Goal: Task Accomplishment & Management: Manage account settings

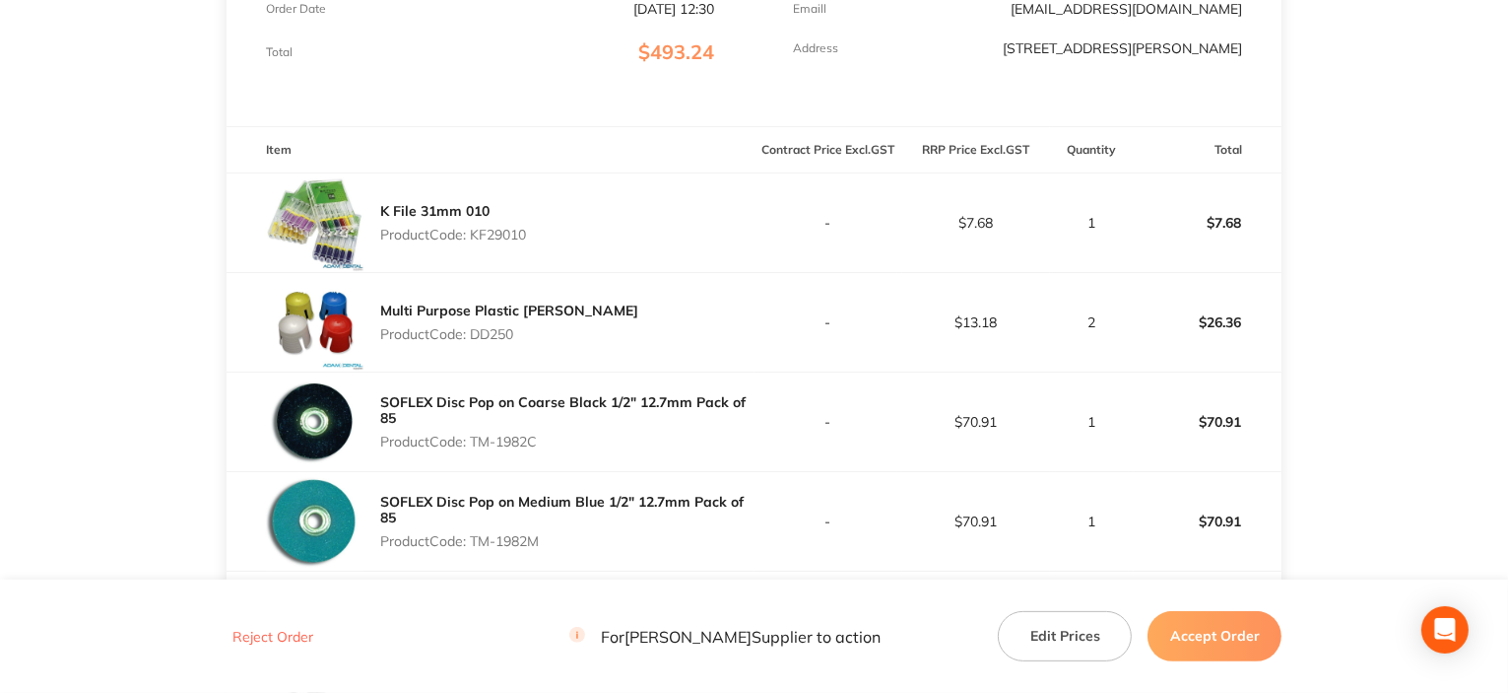
scroll to position [493, 0]
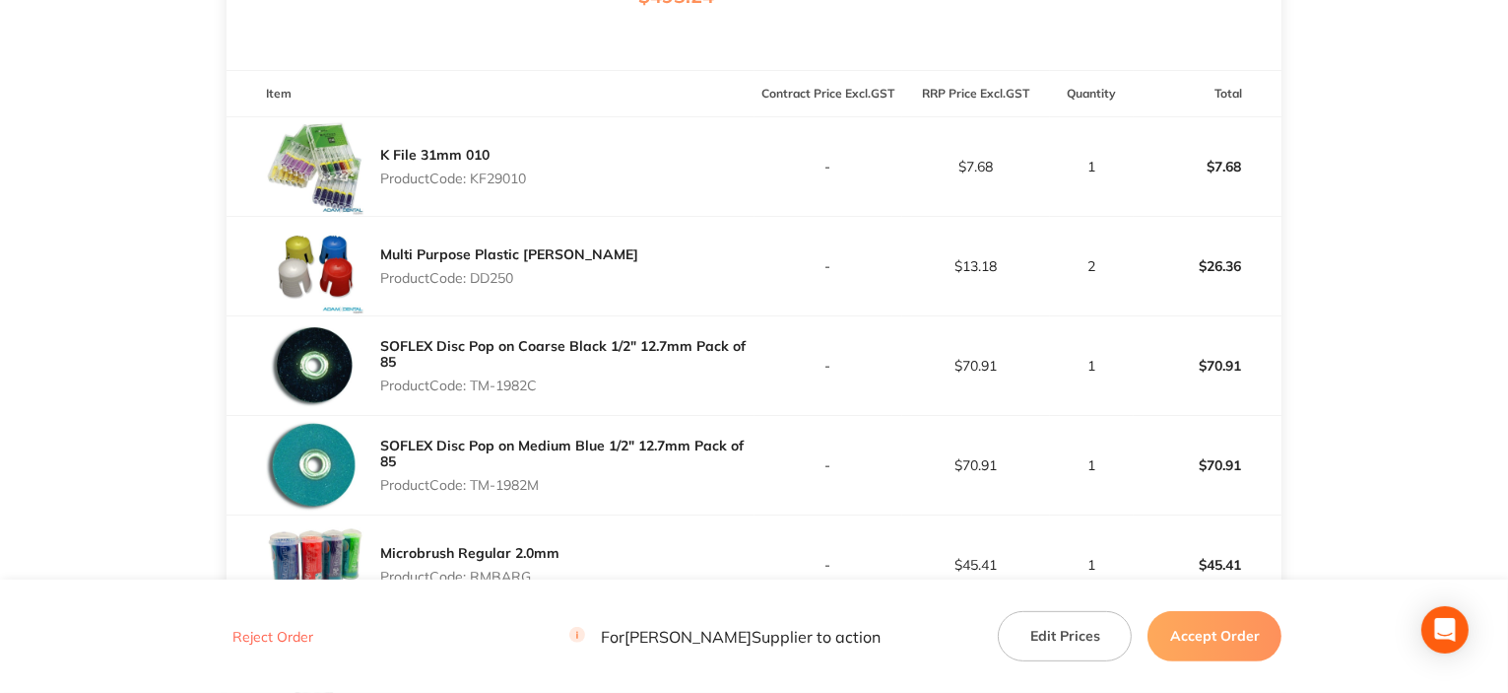
click at [491, 188] on div "K File 31mm 010 Product Code: KF29010" at bounding box center [453, 166] width 146 height 55
click at [484, 176] on p "Product Code: KF29010" at bounding box center [453, 178] width 146 height 16
copy p "KF29010"
click at [486, 281] on p "Product Code: DD250" at bounding box center [509, 278] width 258 height 16
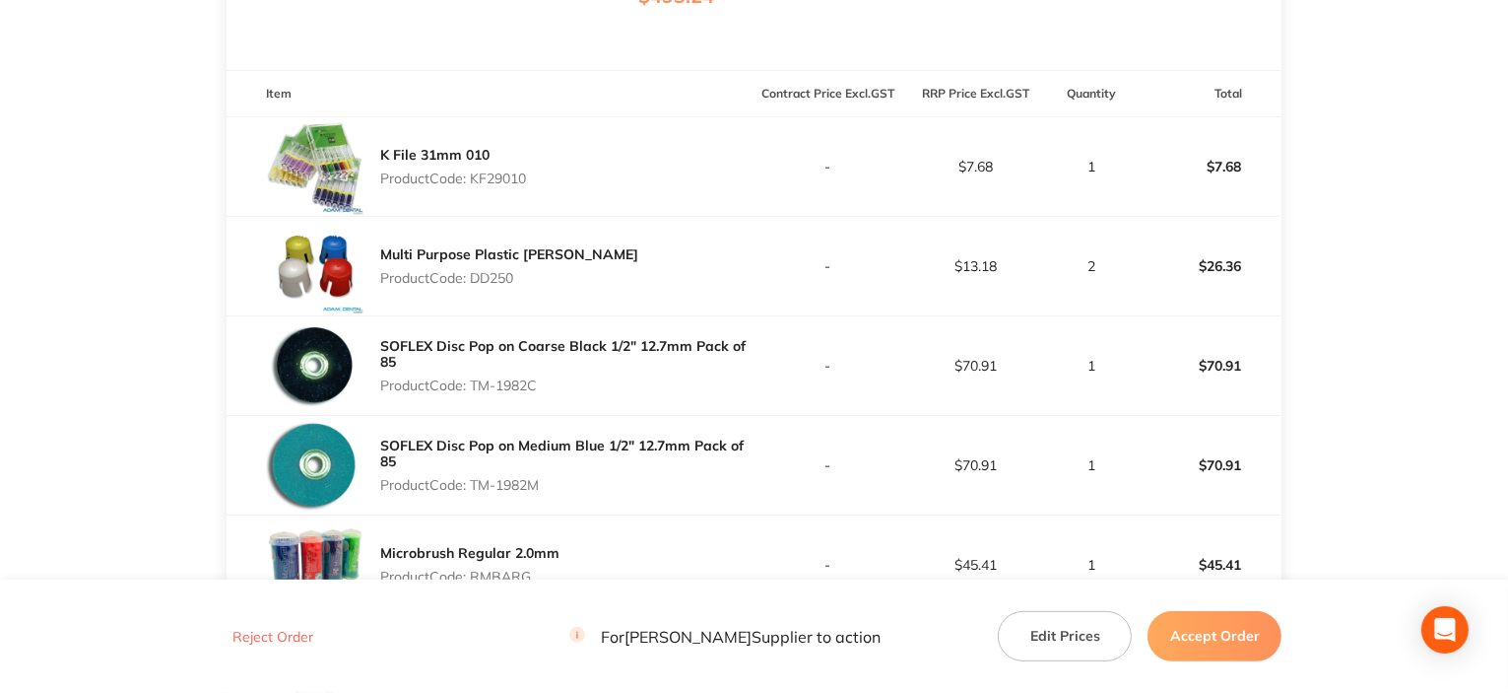
click at [486, 281] on p "Product Code: DD250" at bounding box center [509, 278] width 258 height 16
copy p "DD250"
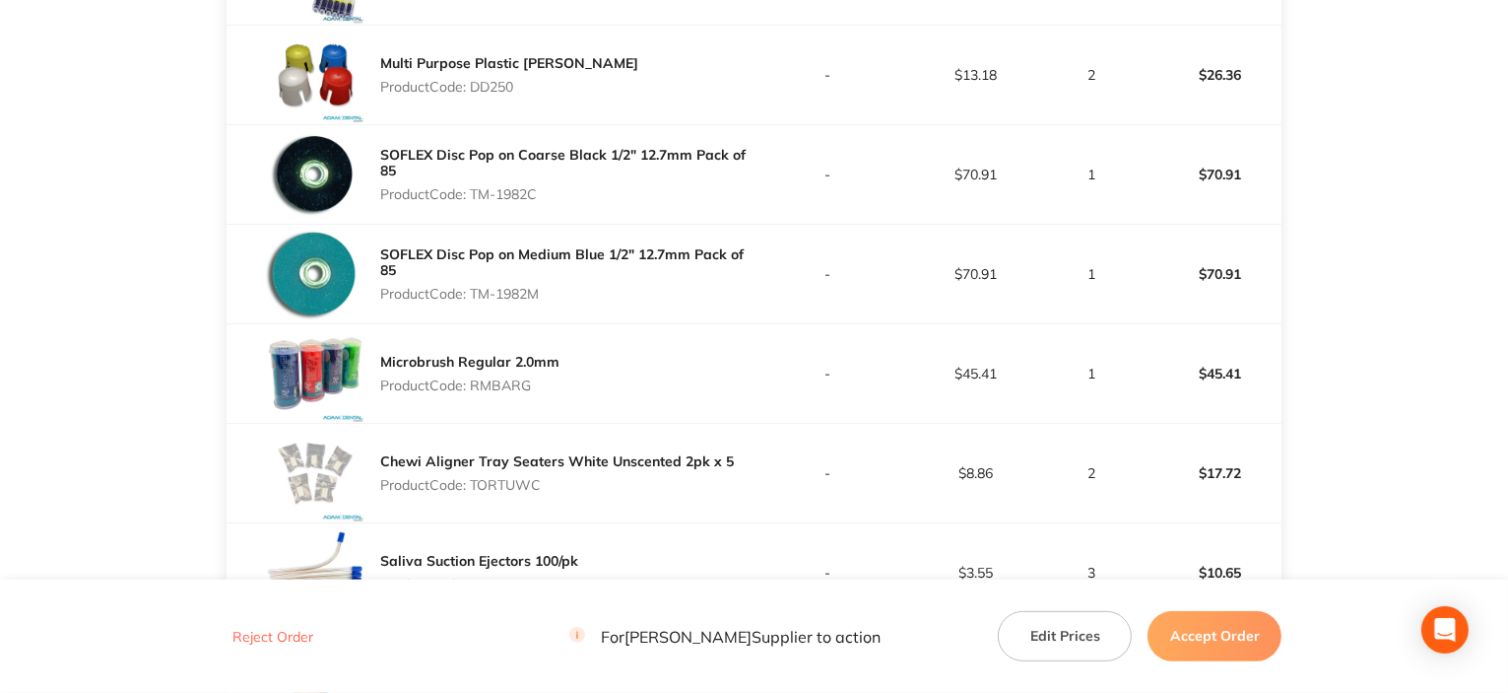
scroll to position [690, 0]
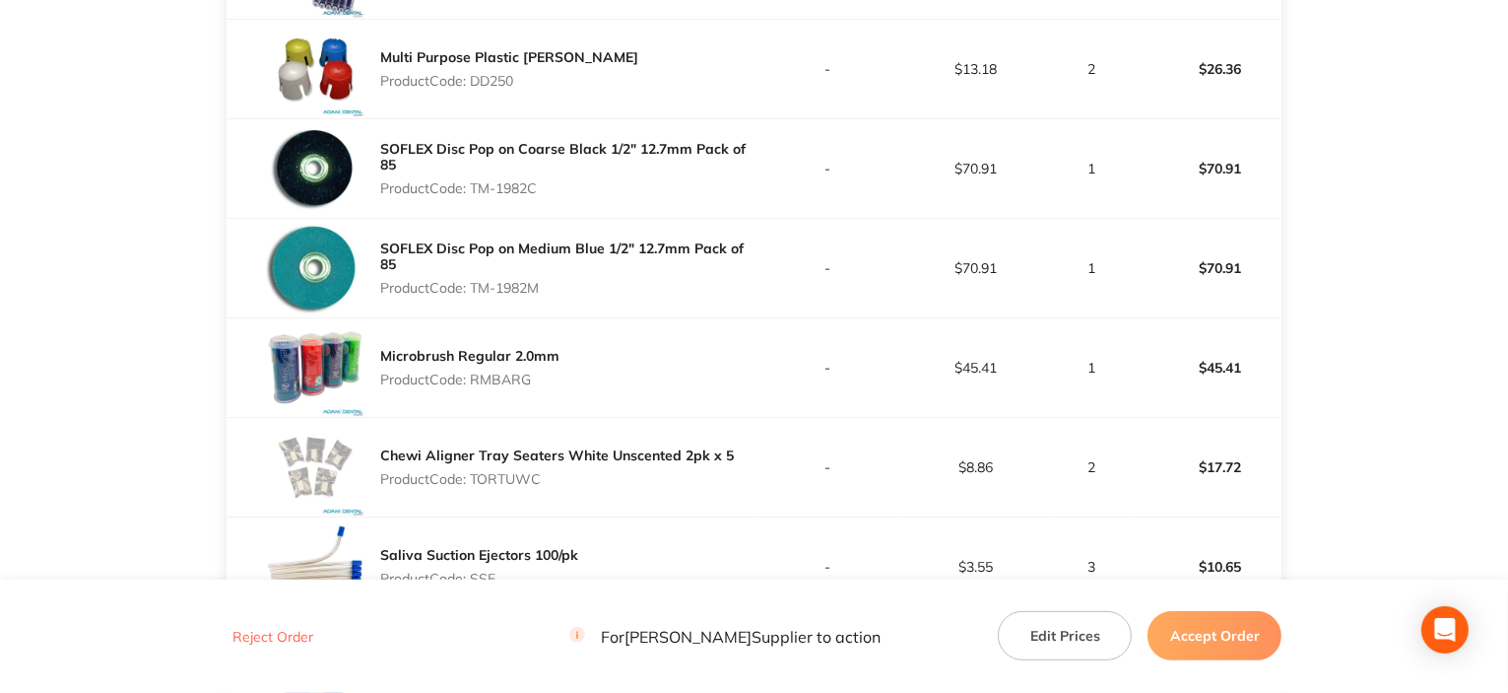
drag, startPoint x: 473, startPoint y: 180, endPoint x: 543, endPoint y: 182, distance: 70.0
click at [543, 182] on p "Product Code: TM-1982C" at bounding box center [567, 188] width 374 height 16
copy p "TM-1982C"
drag, startPoint x: 470, startPoint y: 284, endPoint x: 556, endPoint y: 284, distance: 85.7
click at [558, 284] on p "Product Code: TM-1982M" at bounding box center [567, 288] width 374 height 16
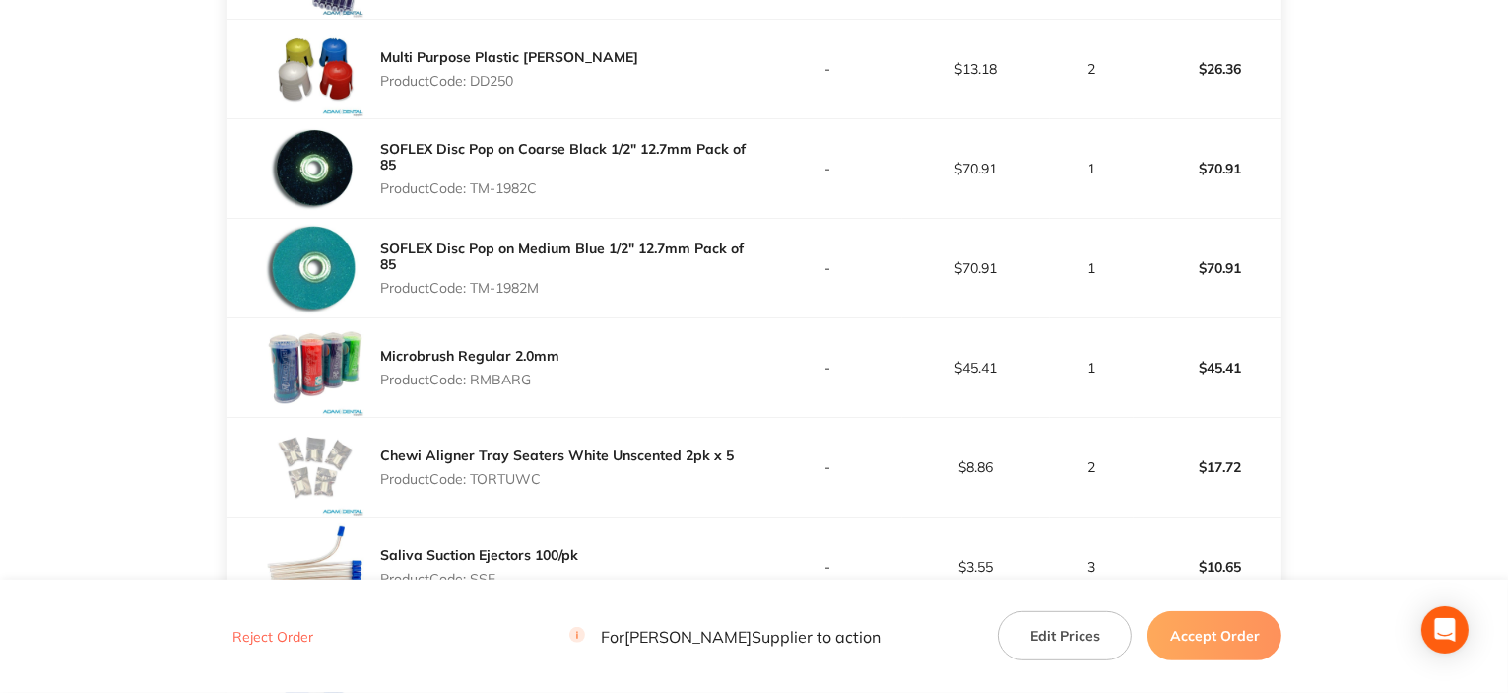
copy p "TM-1982M"
click at [522, 376] on p "Product Code: RMBARG" at bounding box center [469, 379] width 179 height 16
click at [522, 377] on p "Product Code: RMBARG" at bounding box center [469, 379] width 179 height 16
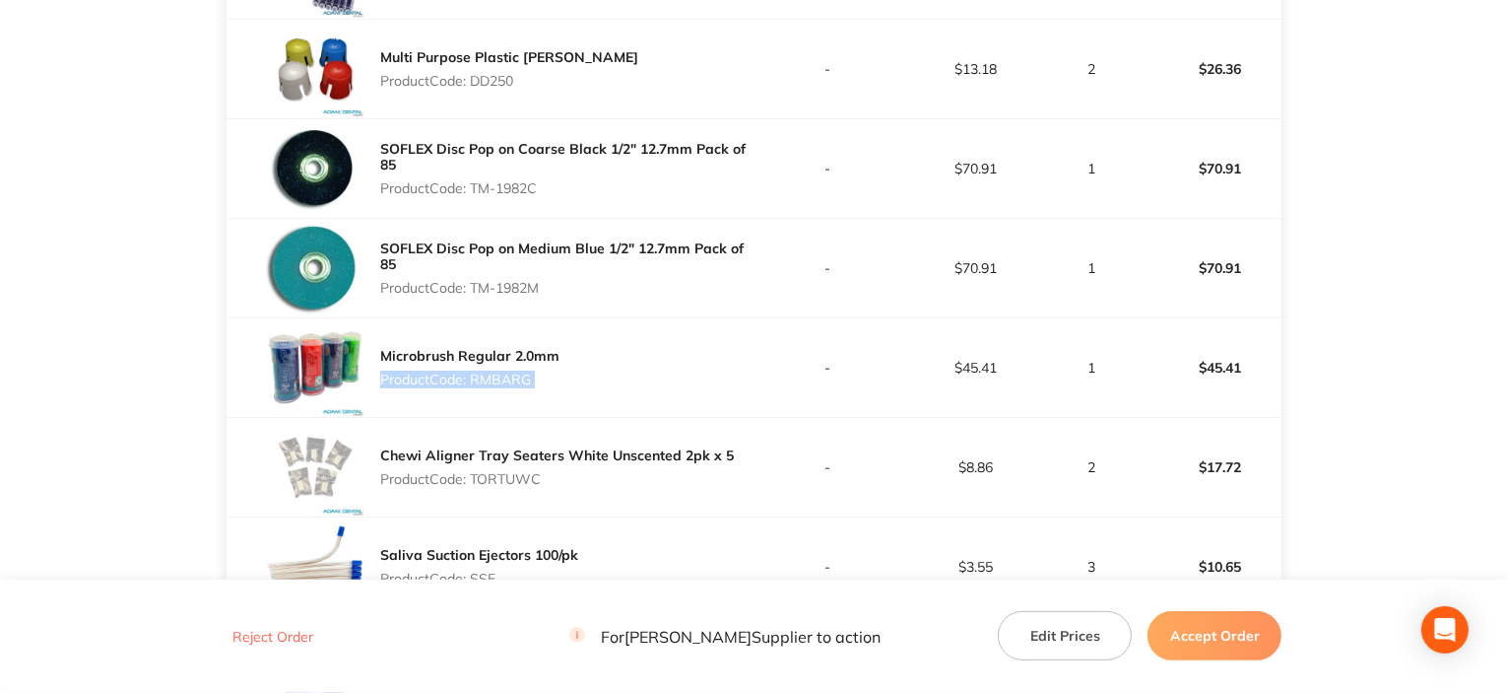
click at [542, 393] on div "Microbrush Regular 2.0mm Product Code: RMBARG" at bounding box center [469, 367] width 179 height 55
click at [526, 376] on p "Product Code: RMBARG" at bounding box center [469, 379] width 179 height 16
copy p "RMBARG"
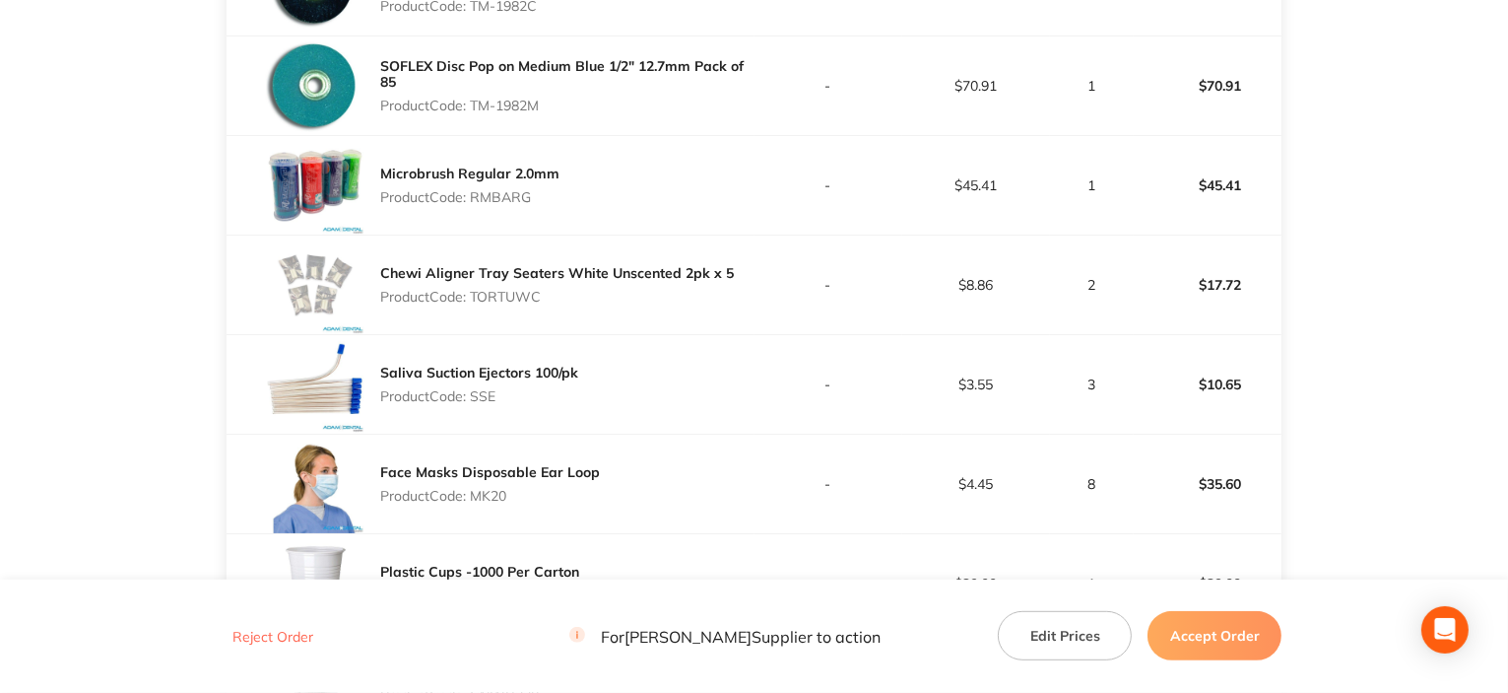
scroll to position [887, 0]
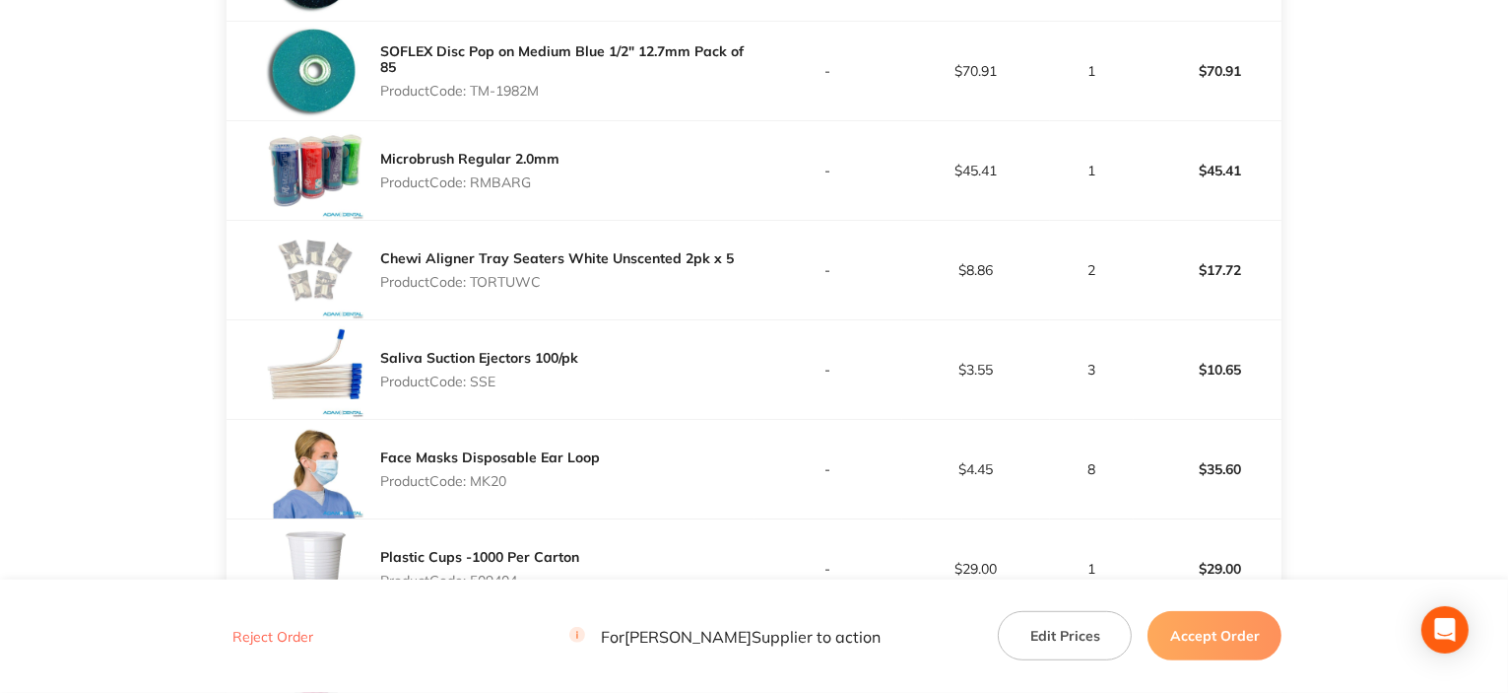
click at [504, 286] on p "Product Code: TORTUWC" at bounding box center [557, 282] width 354 height 16
copy p "TORTUWC"
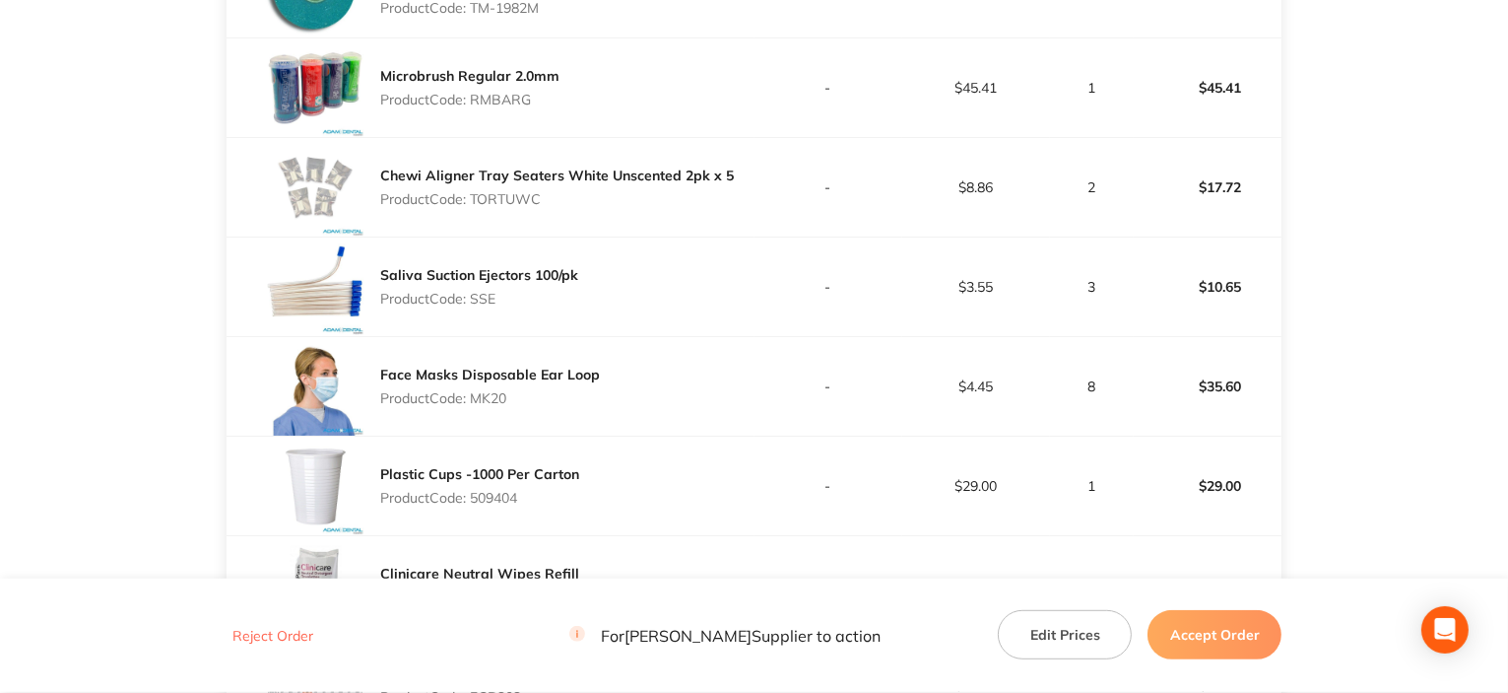
scroll to position [985, 0]
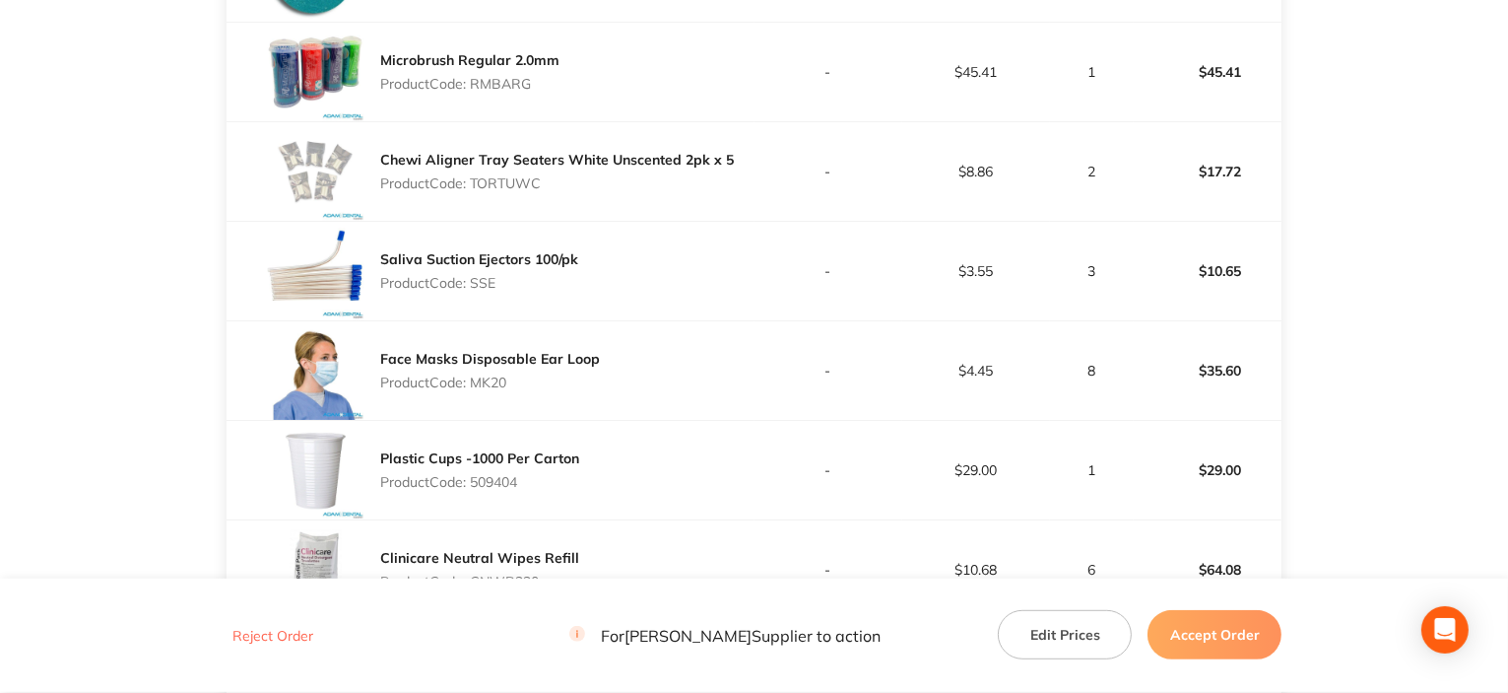
click at [487, 276] on p "Product Code: SSE" at bounding box center [479, 283] width 198 height 16
copy p "SSE"
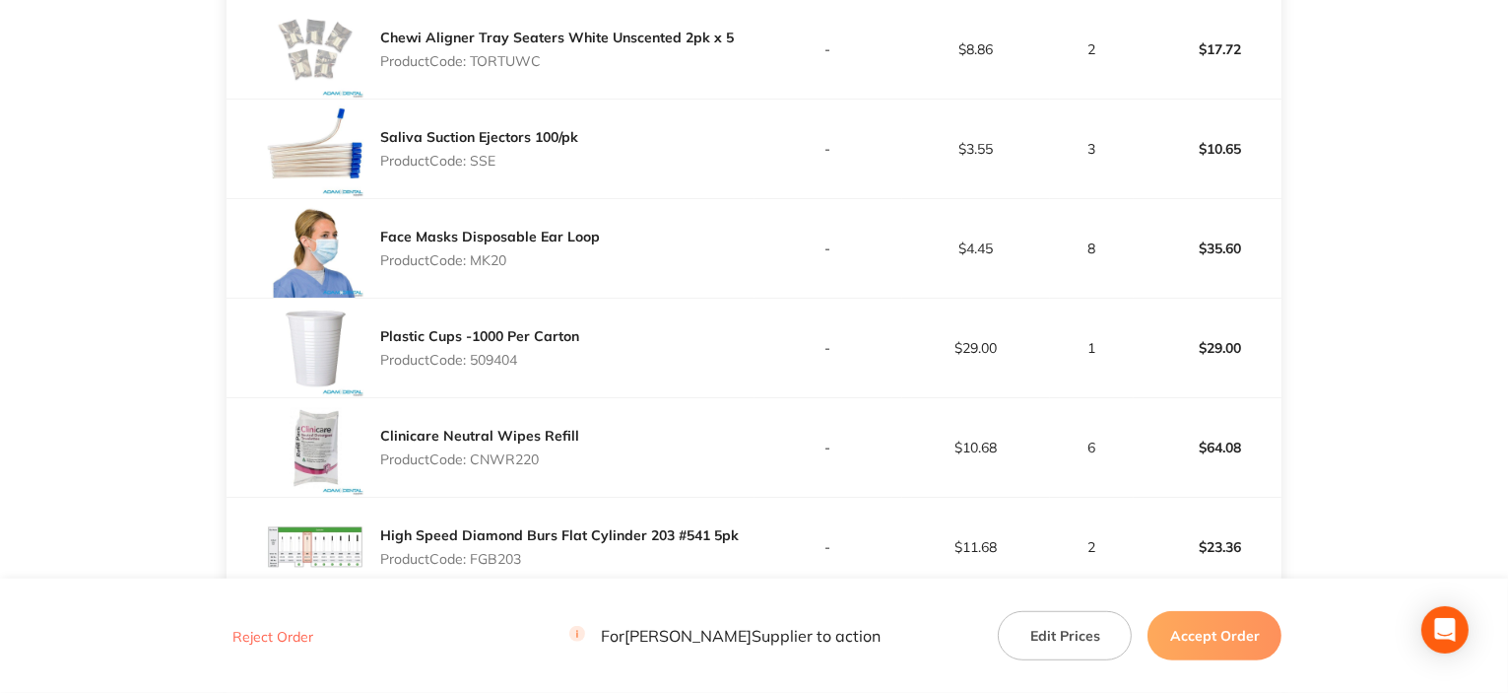
scroll to position [1281, 0]
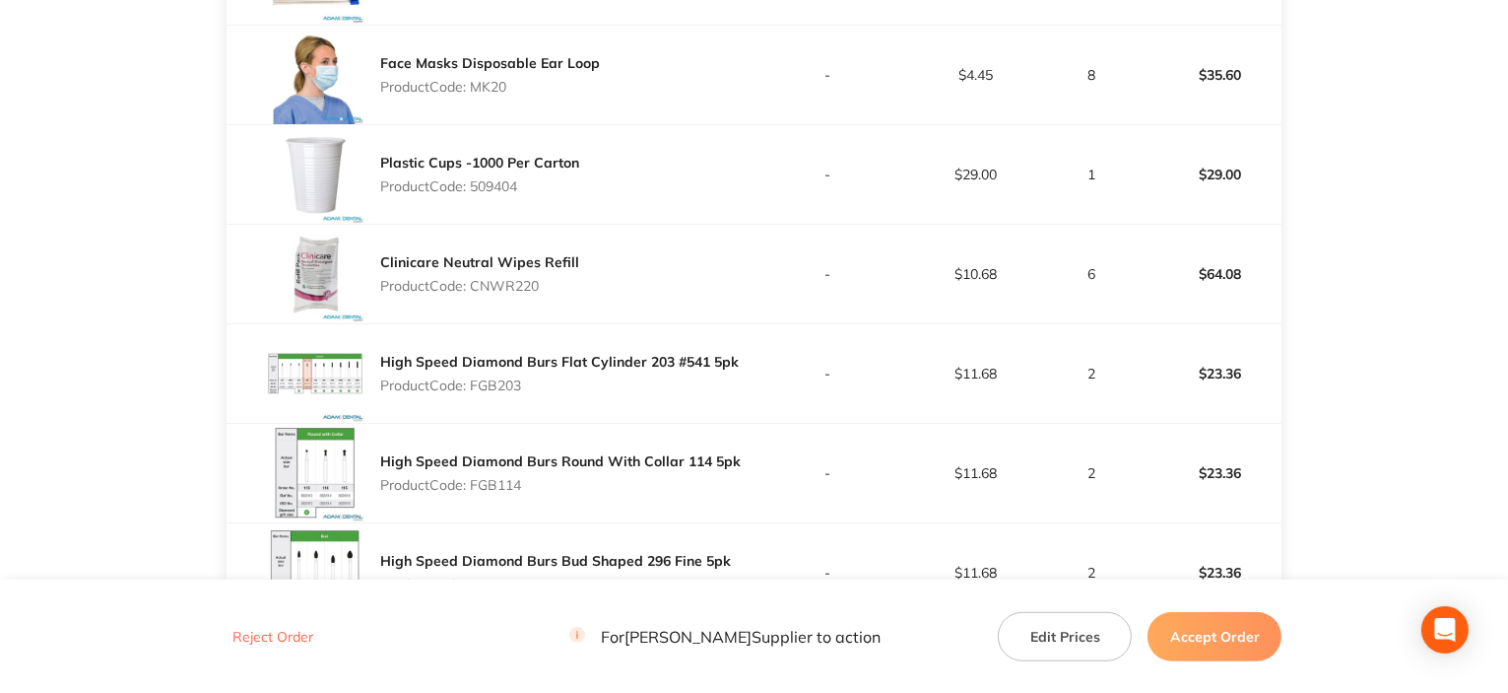
click at [493, 84] on p "Product Code: MK20" at bounding box center [490, 87] width 220 height 16
copy p "MK20"
click at [501, 188] on p "Product Code: 509404" at bounding box center [479, 186] width 199 height 16
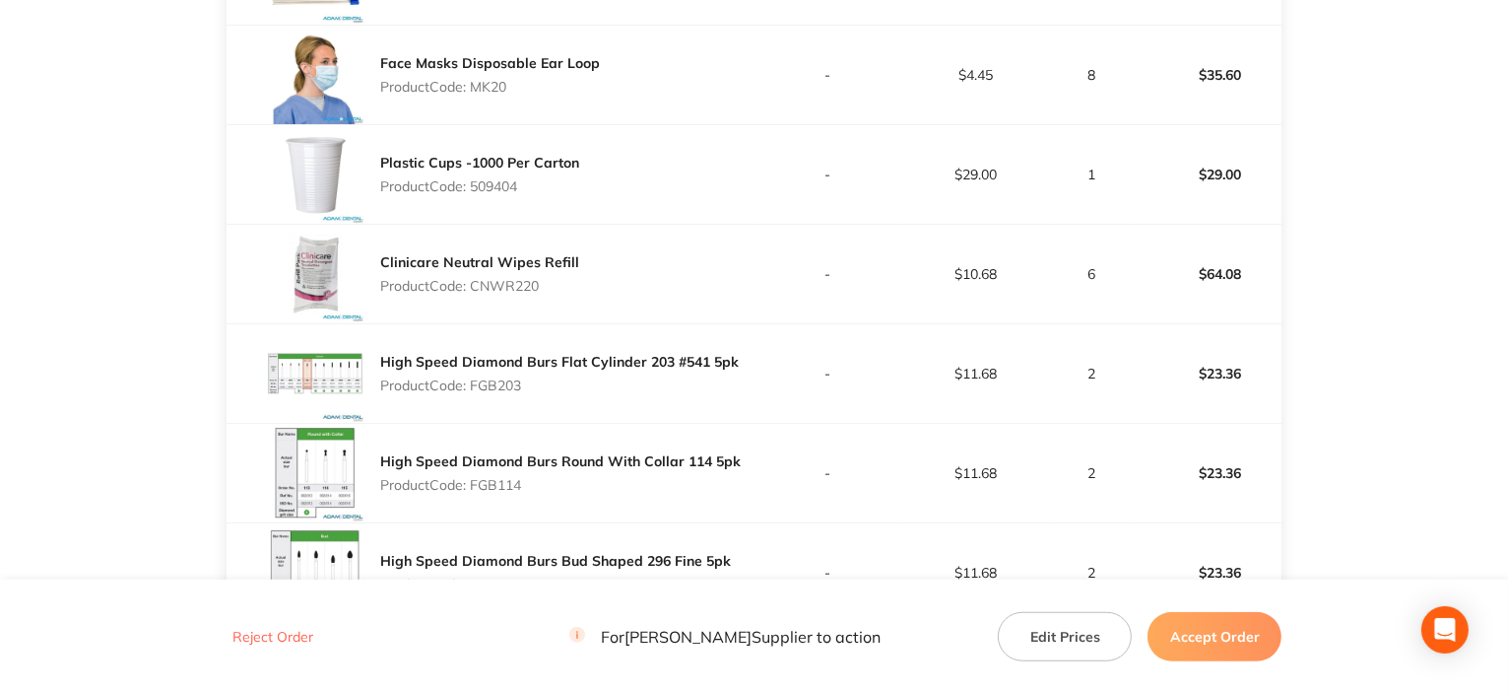
copy p "509404"
click at [502, 278] on p "Product Code: CNWR220" at bounding box center [479, 286] width 199 height 16
copy p "CNWR220"
click at [501, 377] on p "Product Code: FGB203" at bounding box center [559, 385] width 359 height 16
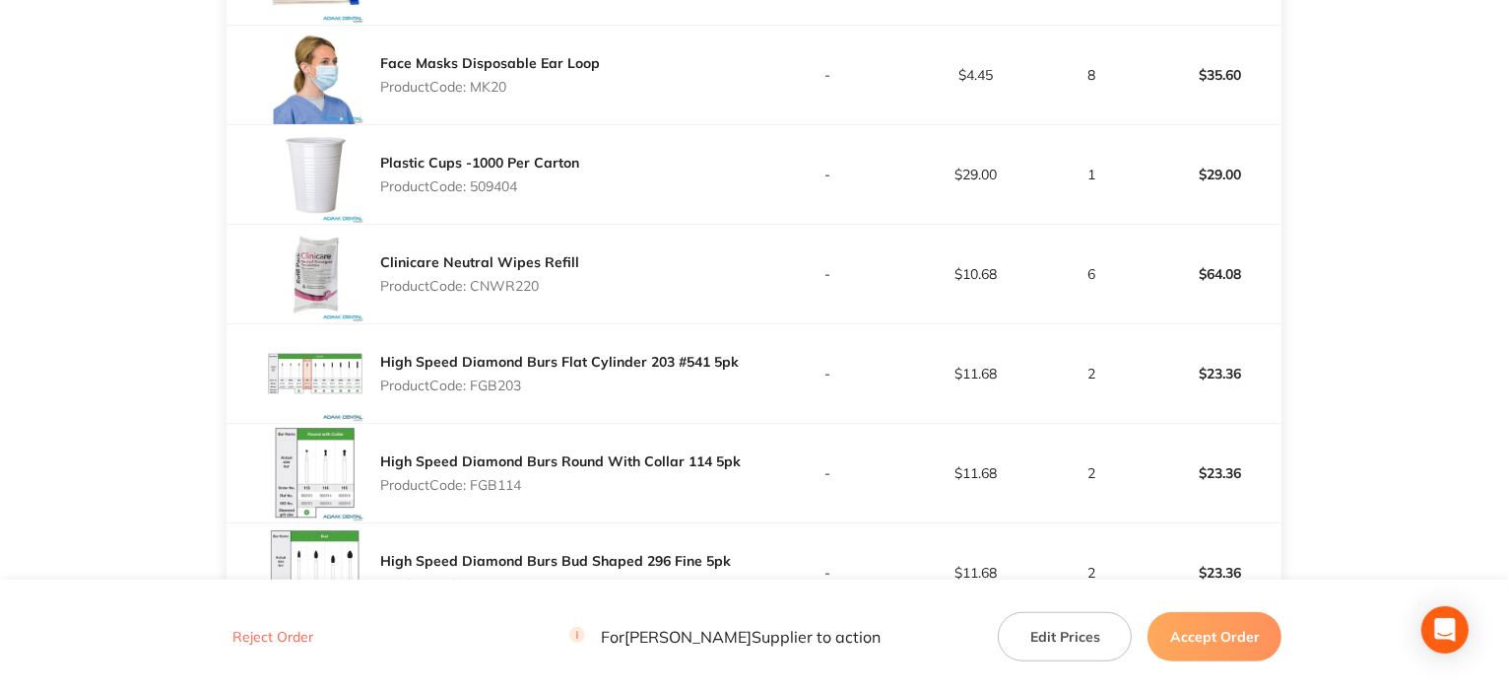
click at [501, 378] on p "Product Code: FGB203" at bounding box center [559, 385] width 359 height 16
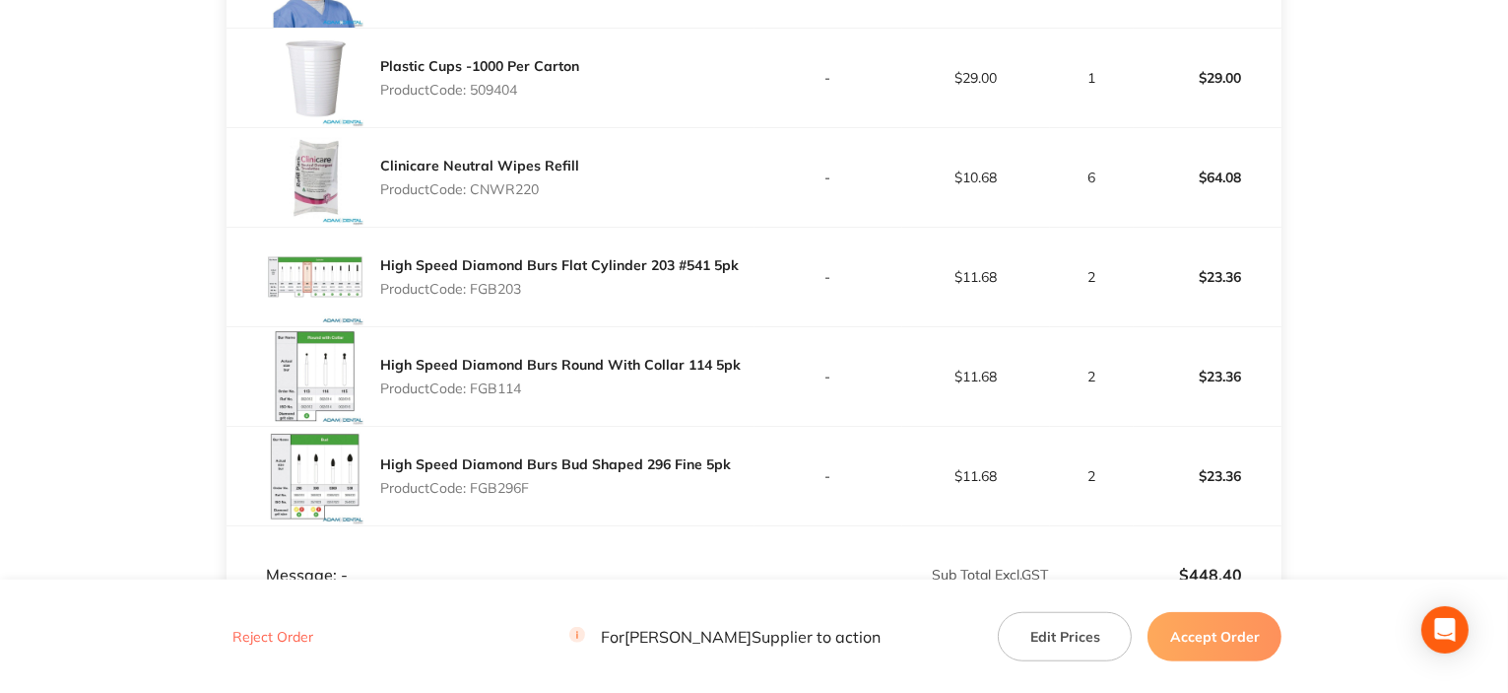
scroll to position [1478, 0]
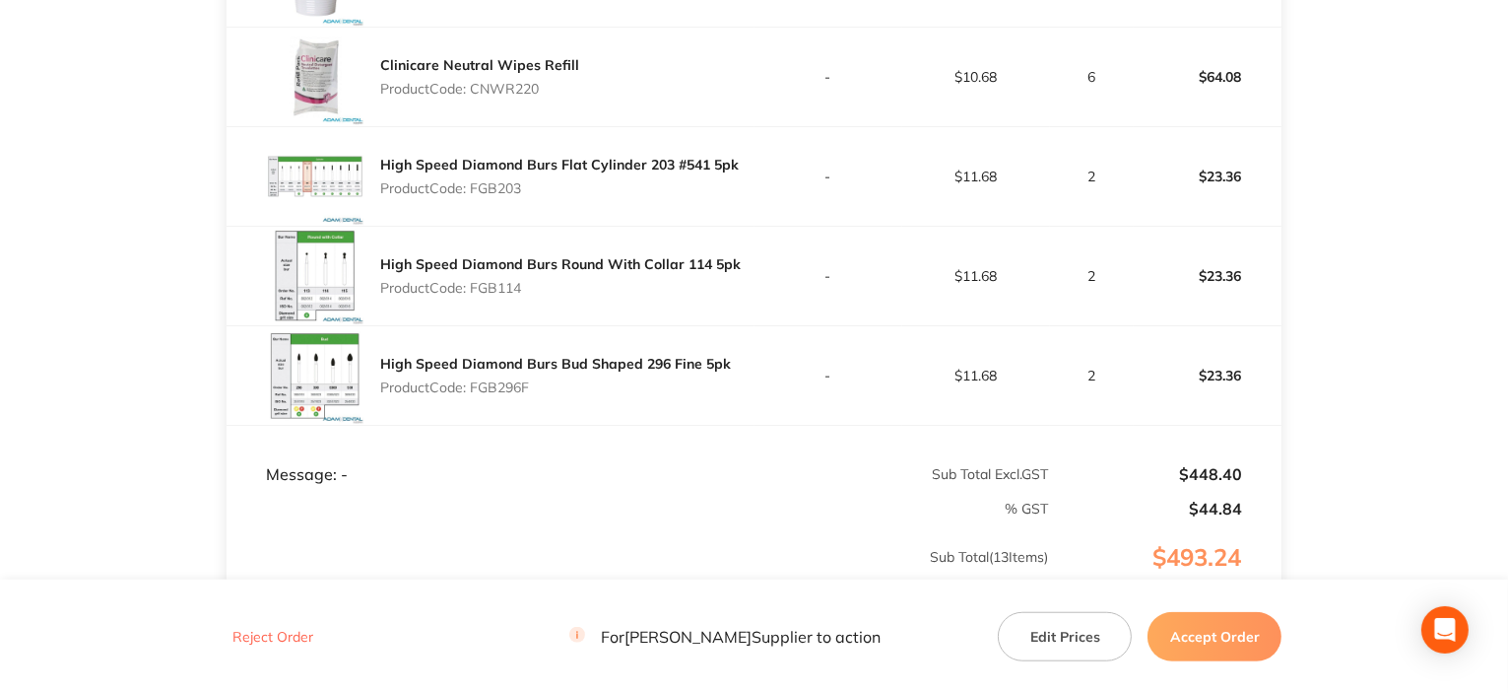
click at [492, 285] on p "Product Code: FGB114" at bounding box center [560, 288] width 361 height 16
click at [491, 383] on p "Product Code: FGB296F" at bounding box center [555, 387] width 351 height 16
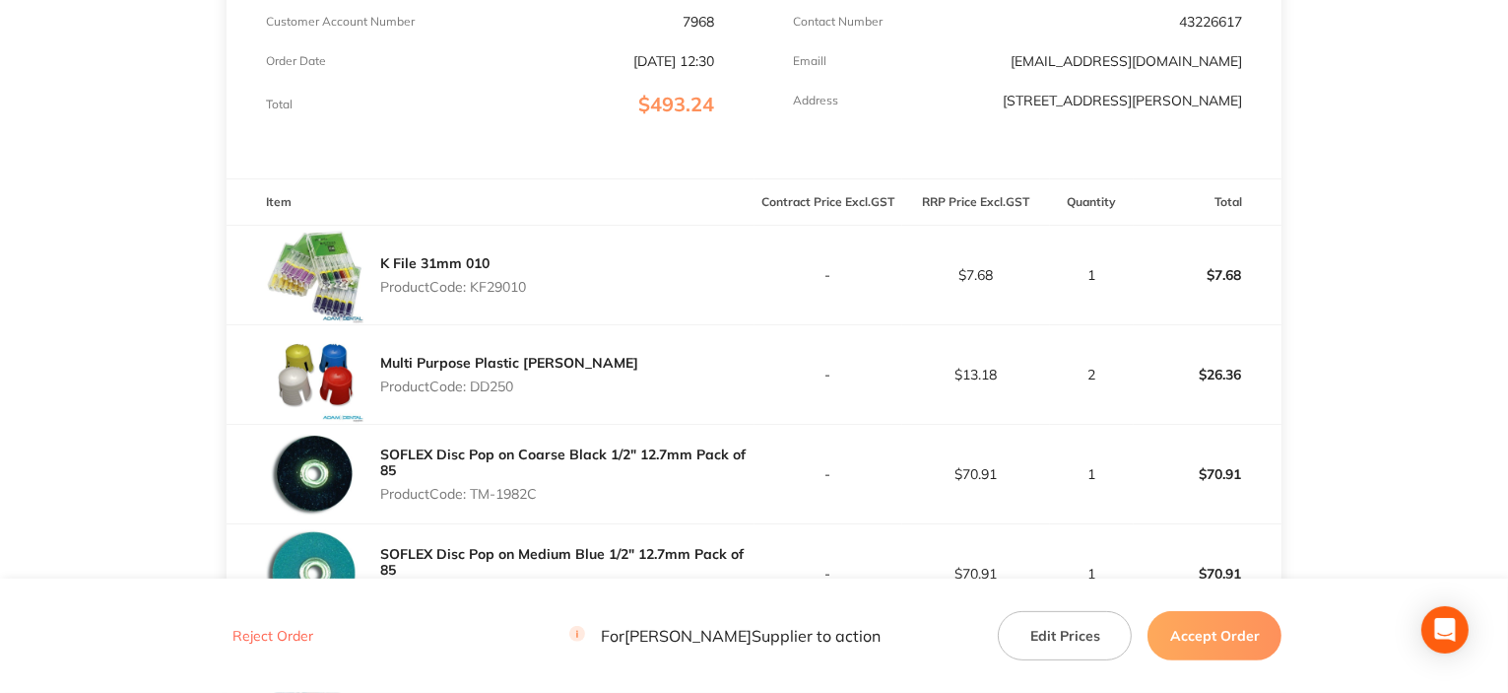
scroll to position [394, 0]
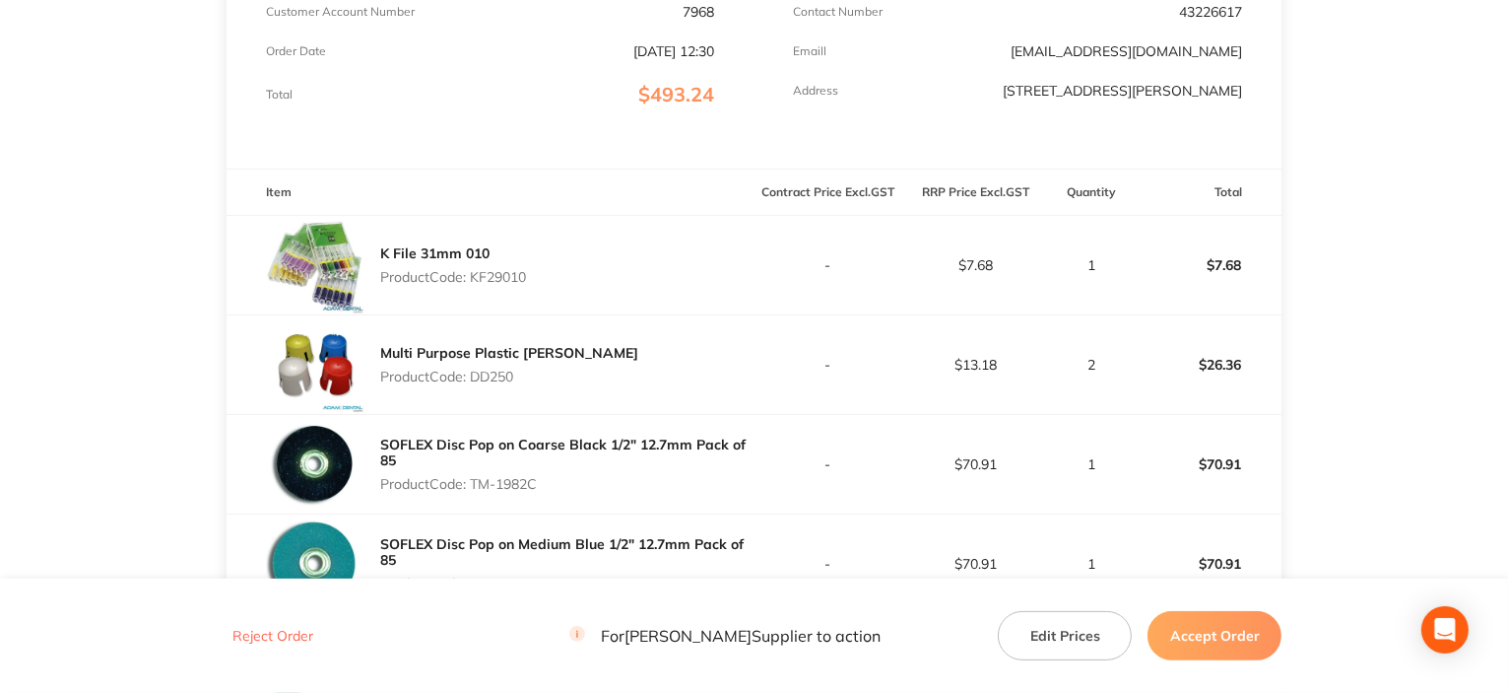
click at [495, 269] on p "Product Code: KF29010" at bounding box center [453, 277] width 146 height 16
click at [489, 385] on div "Multi Purpose Plastic [PERSON_NAME] Product Code: DD250" at bounding box center [509, 364] width 258 height 55
click at [485, 378] on p "Product Code: DD250" at bounding box center [509, 376] width 258 height 16
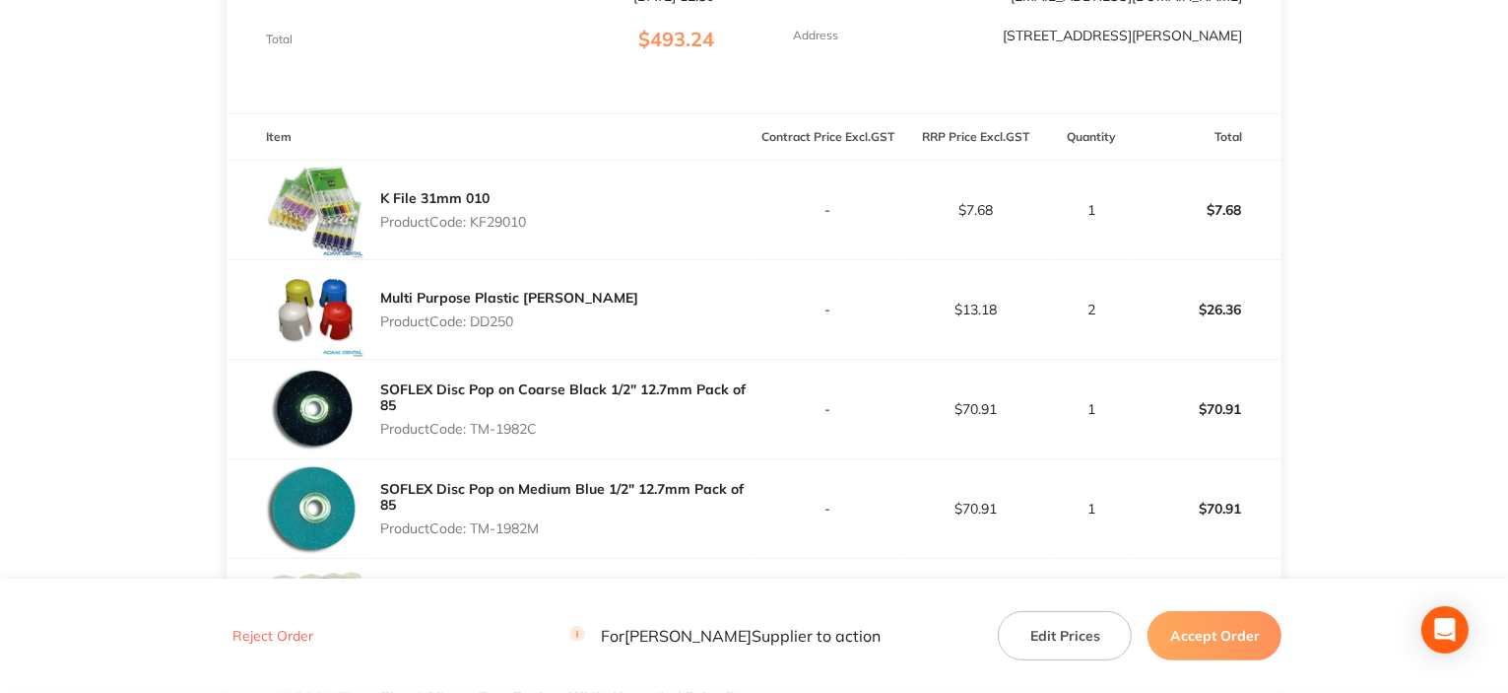
scroll to position [493, 0]
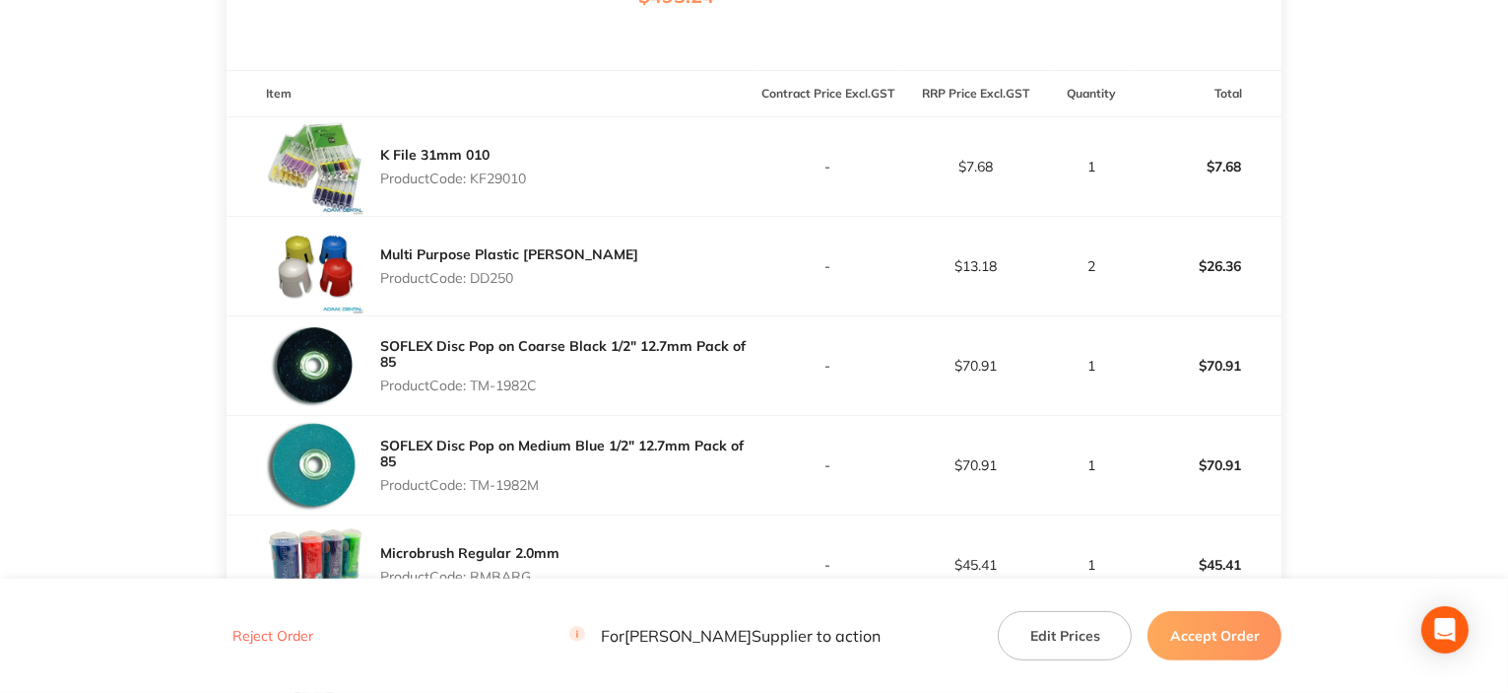
drag, startPoint x: 473, startPoint y: 381, endPoint x: 540, endPoint y: 386, distance: 67.2
click at [540, 386] on p "Product Code: TM-1982C" at bounding box center [567, 385] width 374 height 16
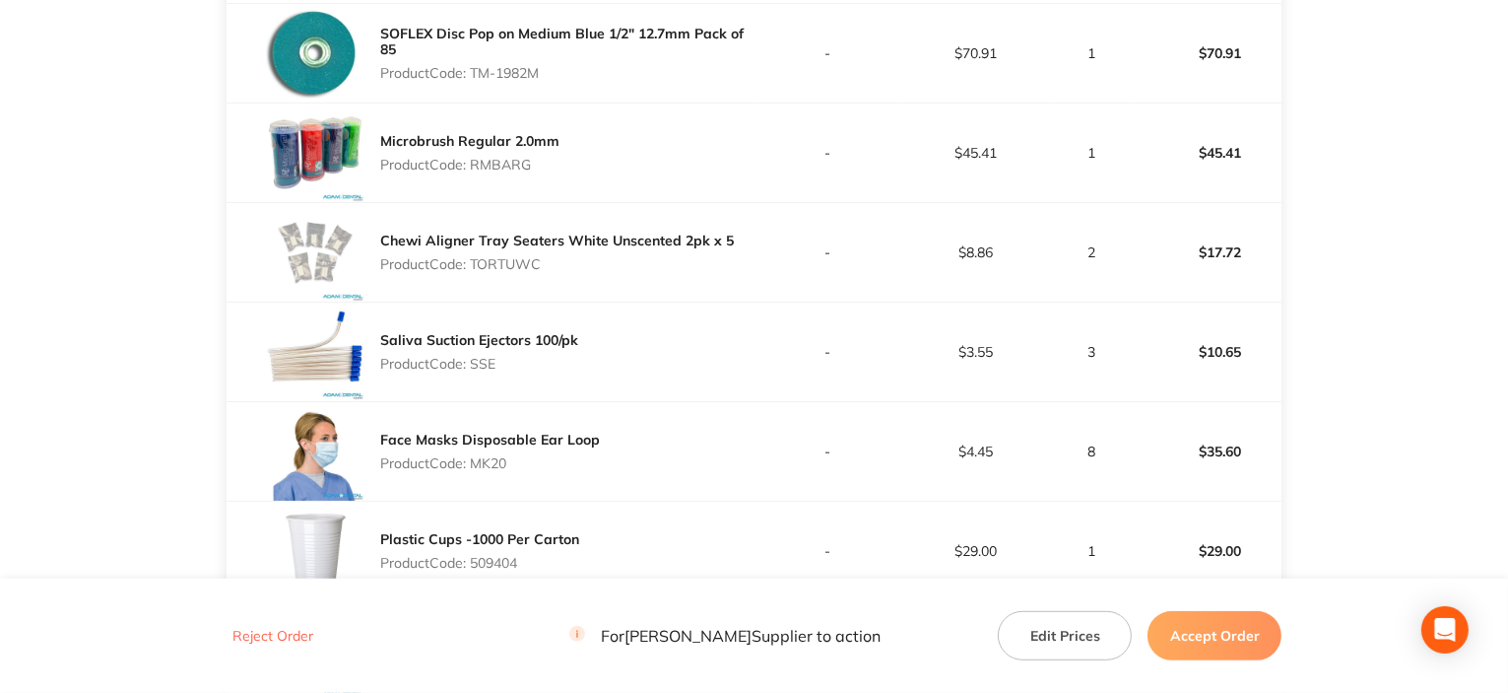
scroll to position [985, 0]
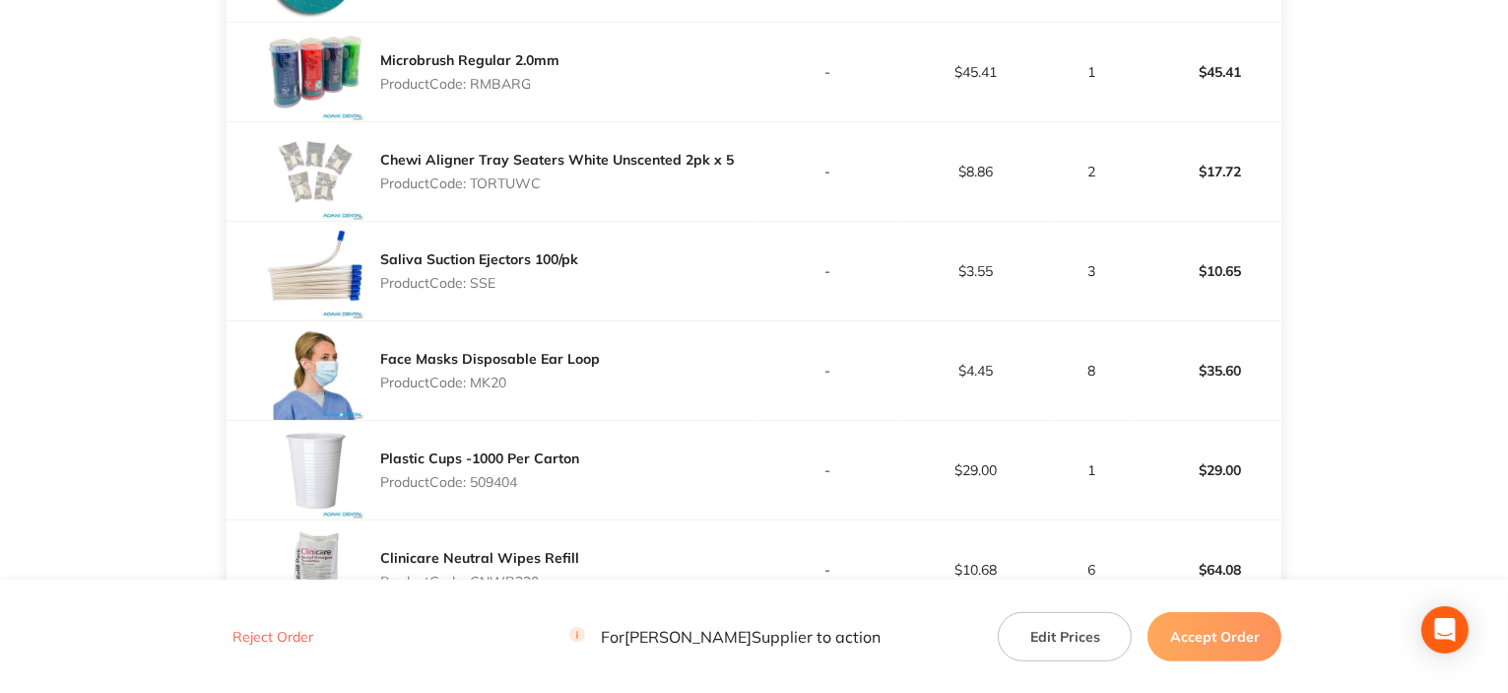
click at [484, 178] on p "Product Code: TORTUWC" at bounding box center [557, 183] width 354 height 16
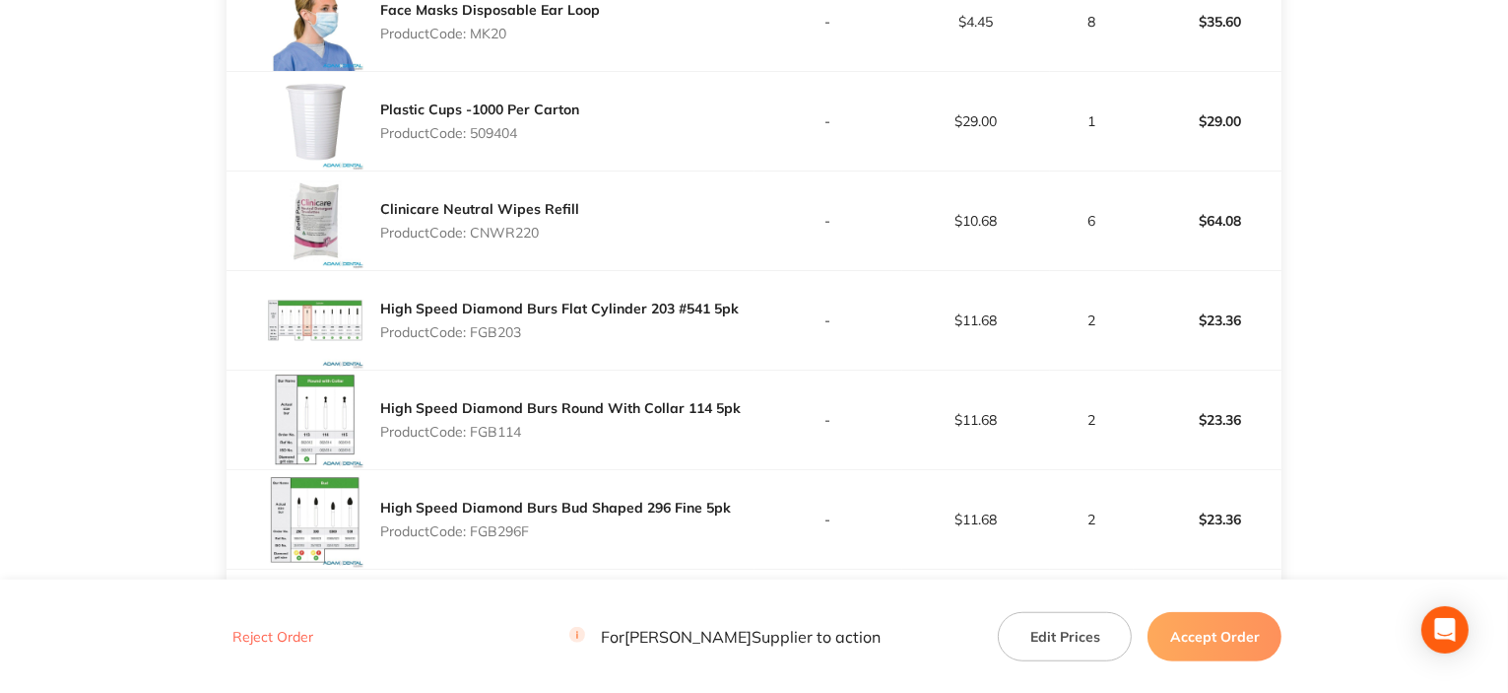
scroll to position [1379, 0]
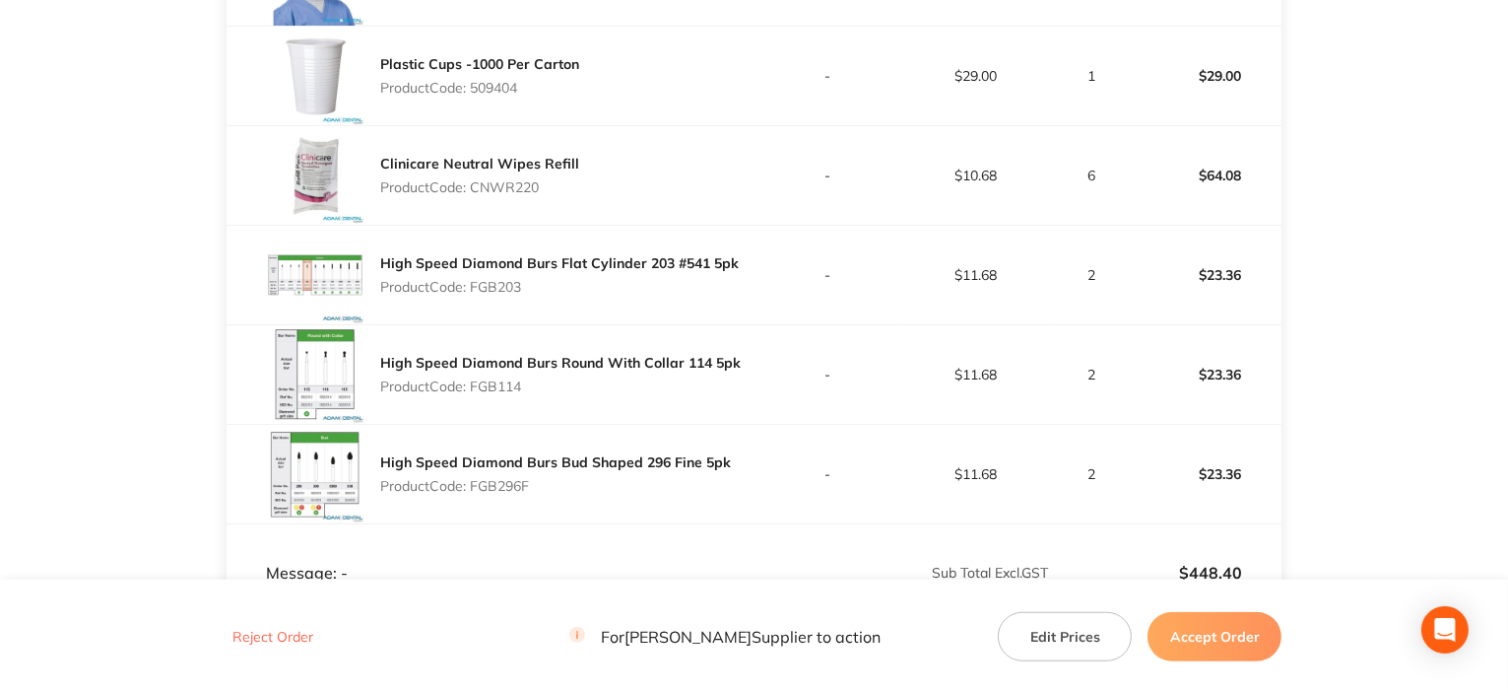
click at [508, 193] on div "Clinicare Neutral Wipes Refill Product Code: CNWR220" at bounding box center [479, 175] width 199 height 55
click at [491, 270] on div "High Speed Diamond Burs Flat Cylinder 203 #541 5pk Product Code: FGB203" at bounding box center [559, 274] width 359 height 55
click at [494, 287] on p "Product Code: FGB203" at bounding box center [559, 287] width 359 height 16
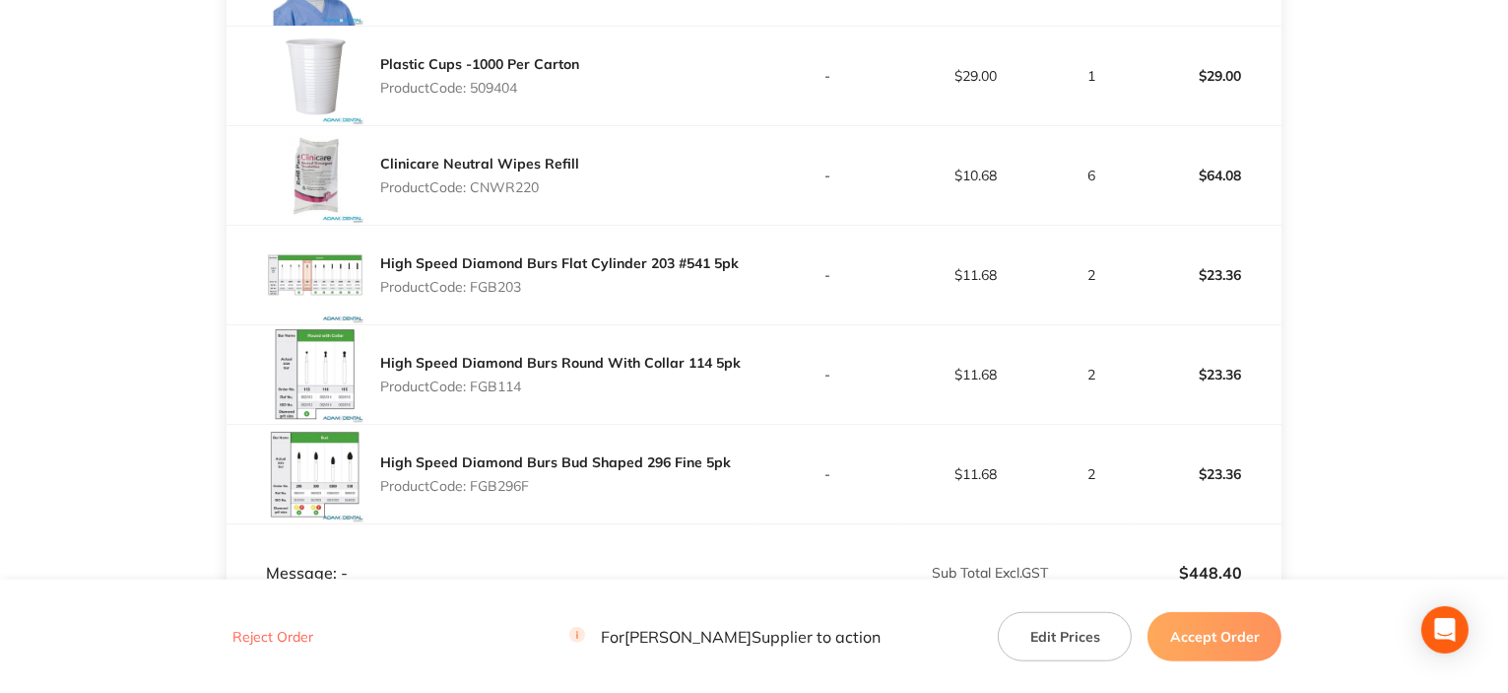
click at [495, 385] on p "Product Code: FGB114" at bounding box center [560, 386] width 361 height 16
click at [497, 484] on p "Product Code: FGB296F" at bounding box center [555, 486] width 351 height 16
click at [1190, 629] on button "Accept Order" at bounding box center [1215, 635] width 134 height 49
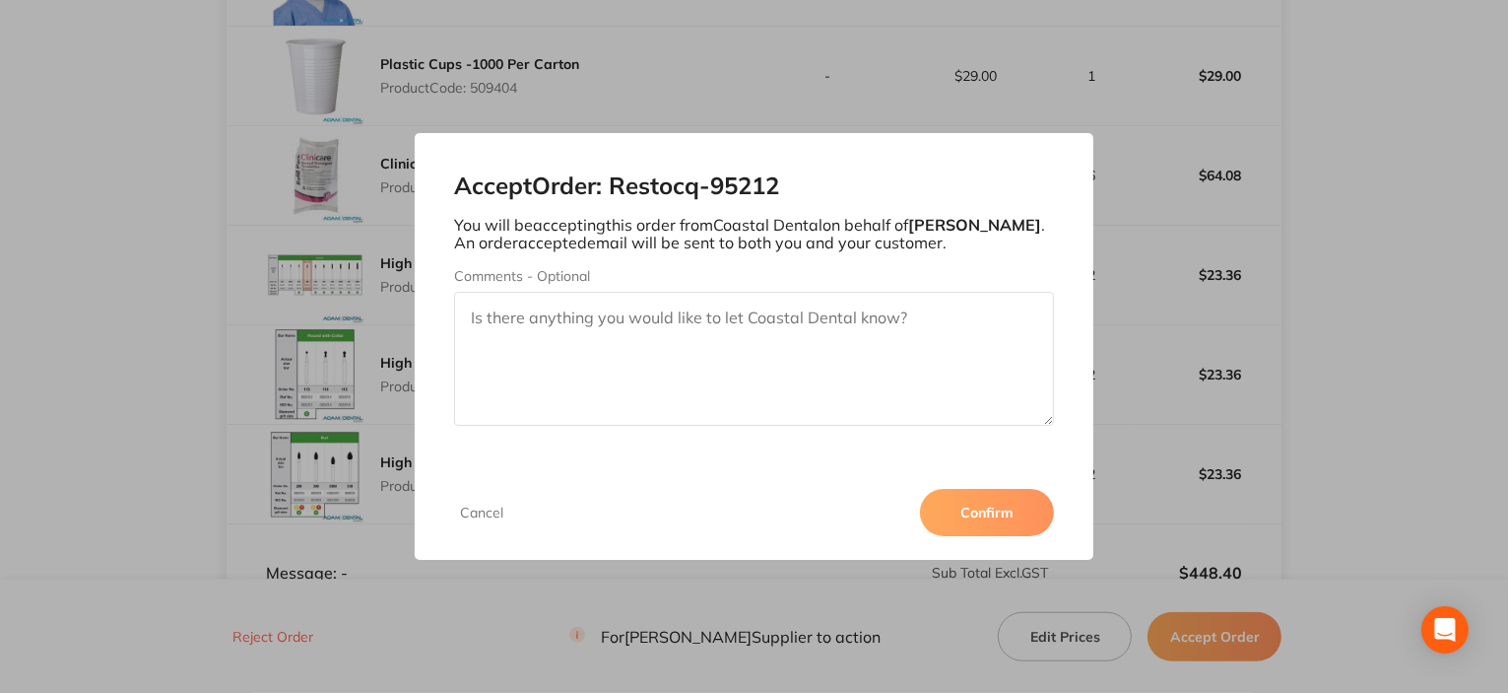
click at [1002, 517] on button "Confirm" at bounding box center [987, 512] width 134 height 47
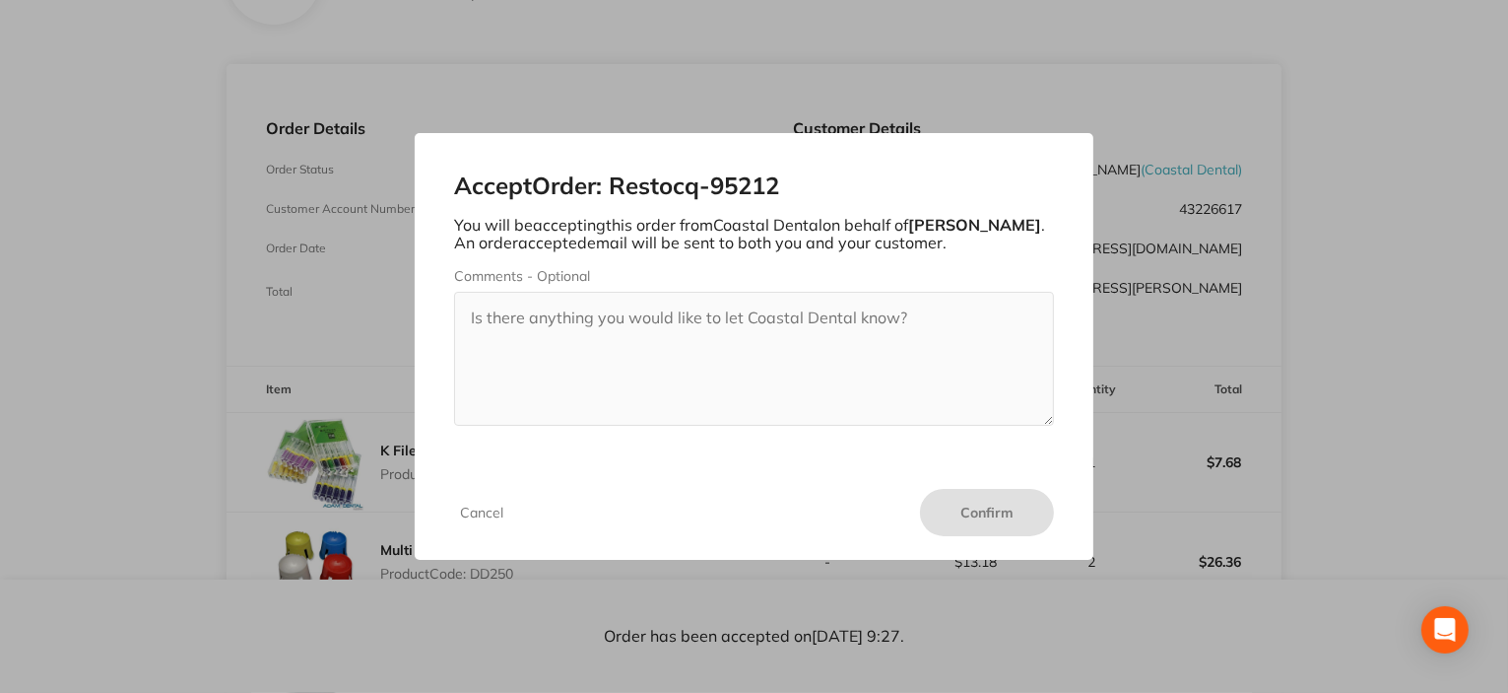
scroll to position [0, 0]
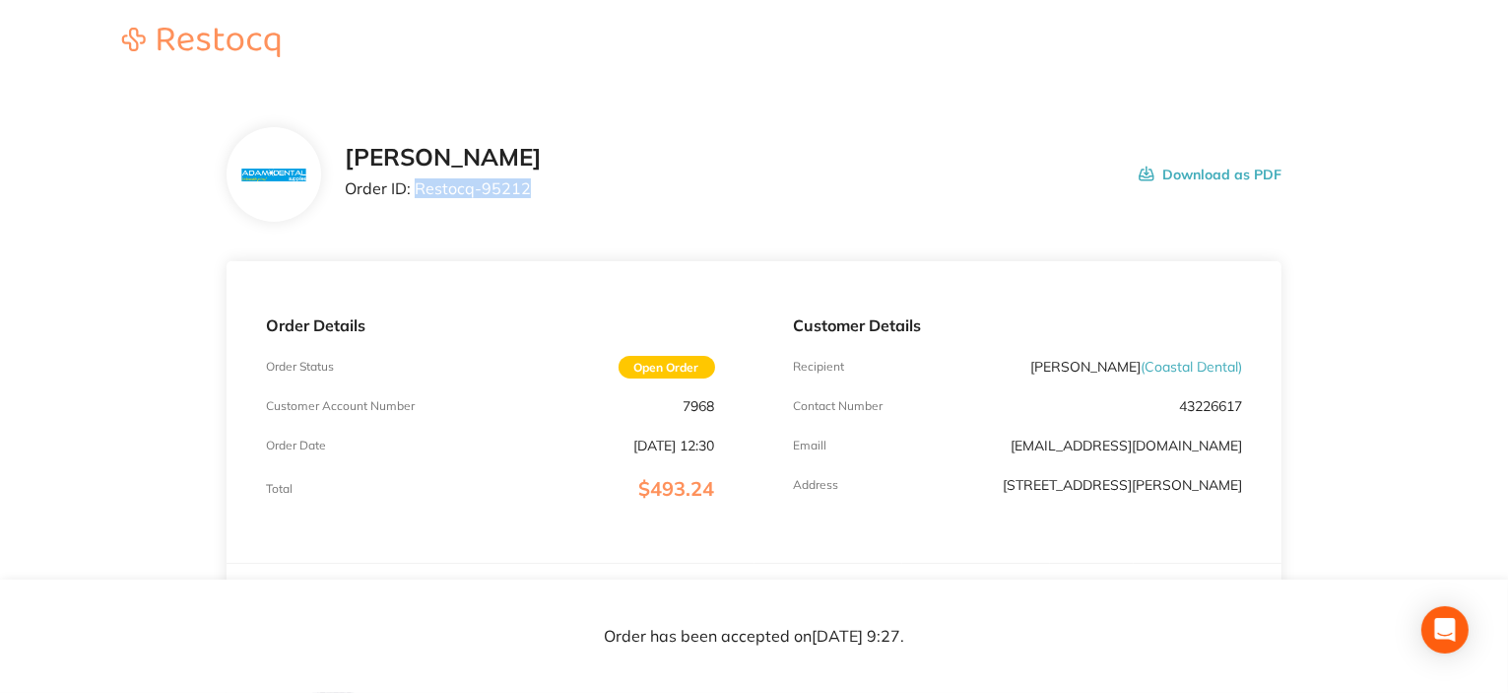
drag, startPoint x: 417, startPoint y: 188, endPoint x: 640, endPoint y: 186, distance: 223.7
click at [640, 186] on div "[PERSON_NAME] Order ID: Restocq- 95212 Download as PDF" at bounding box center [814, 174] width 938 height 61
